Goal: Navigation & Orientation: Find specific page/section

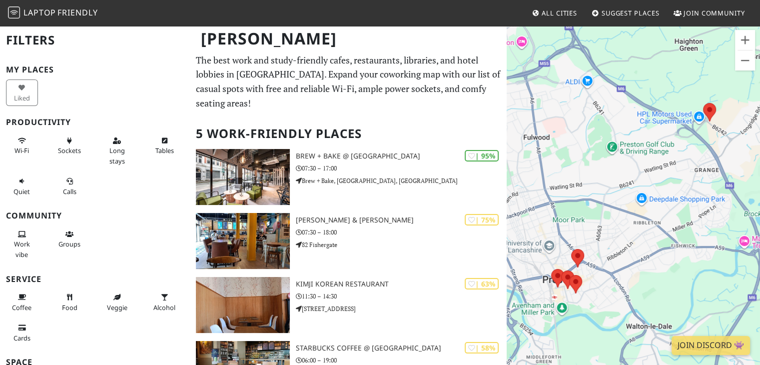
click at [553, 12] on span "All Cities" at bounding box center [559, 12] width 35 height 9
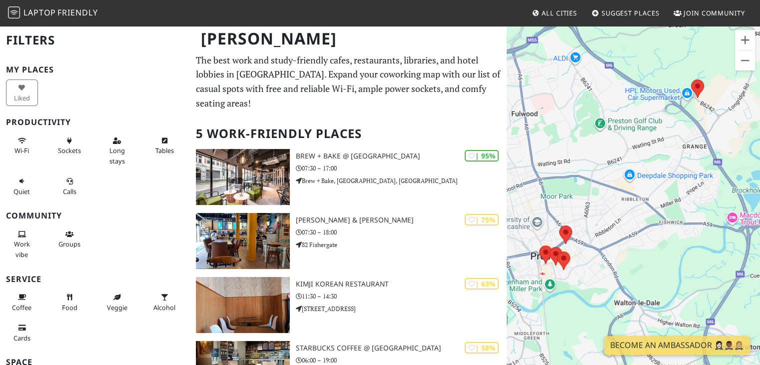
drag, startPoint x: 641, startPoint y: 288, endPoint x: 555, endPoint y: 201, distance: 122.2
click at [555, 201] on div at bounding box center [633, 207] width 253 height 365
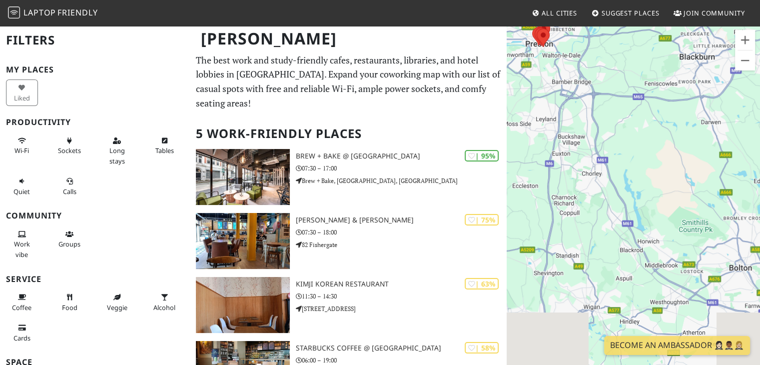
drag, startPoint x: 688, startPoint y: 233, endPoint x: 643, endPoint y: 89, distance: 150.9
click at [643, 89] on div at bounding box center [633, 207] width 253 height 365
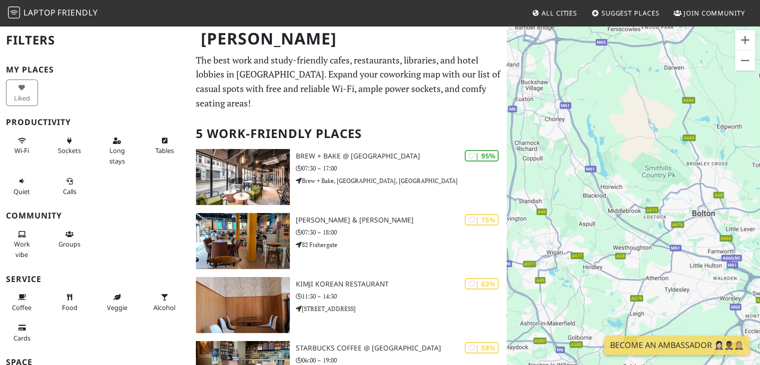
drag, startPoint x: 699, startPoint y: 230, endPoint x: 641, endPoint y: 152, distance: 97.5
click at [641, 152] on div at bounding box center [633, 207] width 253 height 365
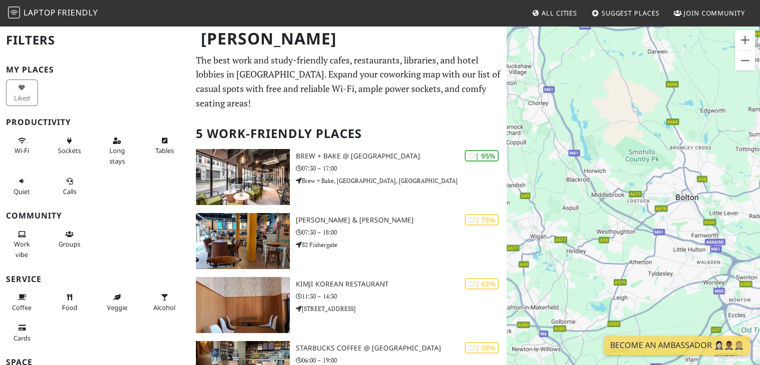
click at [553, 15] on span "All Cities" at bounding box center [559, 12] width 35 height 9
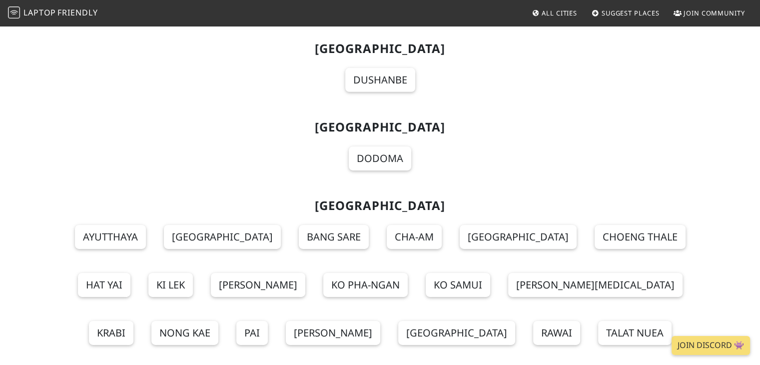
scroll to position [10818, 0]
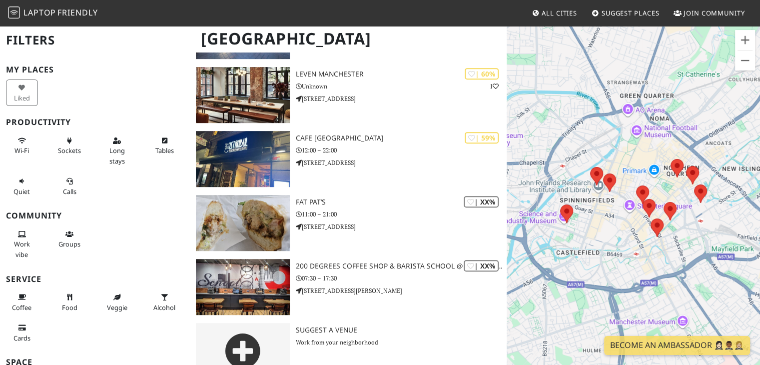
scroll to position [488, 0]
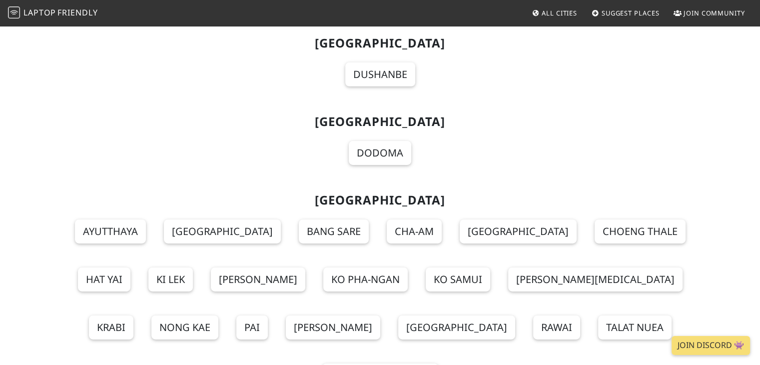
scroll to position [10818, 0]
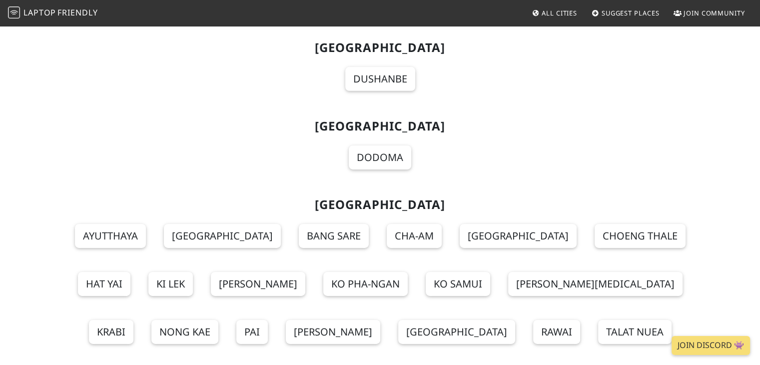
scroll to position [10818, 0]
